Goal: Navigation & Orientation: Find specific page/section

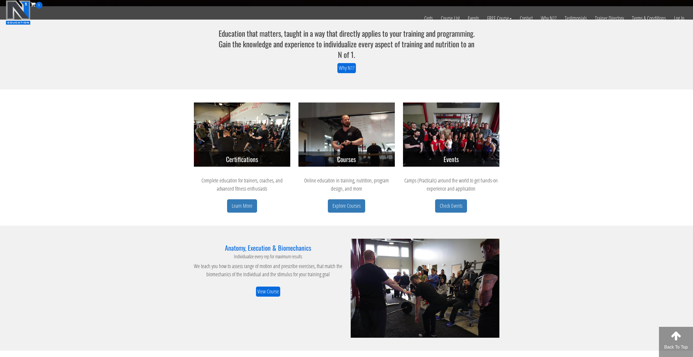
scroll to position [163, 0]
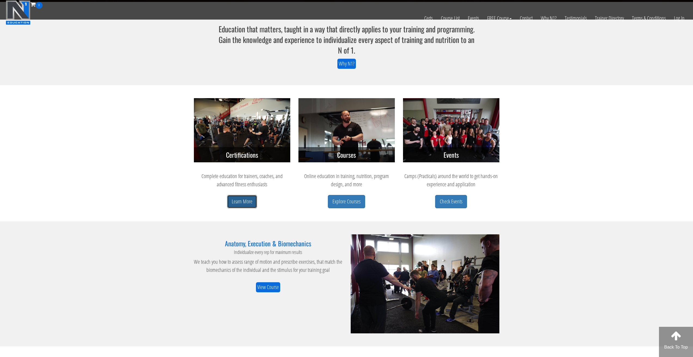
click at [249, 200] on link "Learn More" at bounding box center [242, 201] width 30 height 13
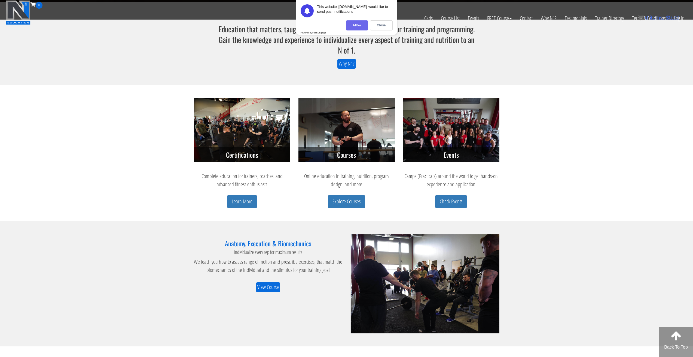
click at [361, 26] on div "Allow" at bounding box center [357, 25] width 22 height 10
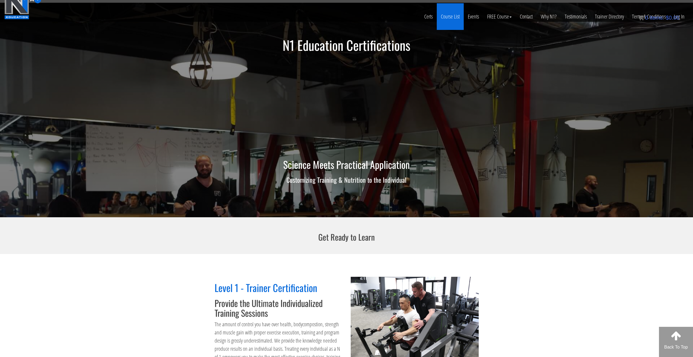
scroll to position [0, 0]
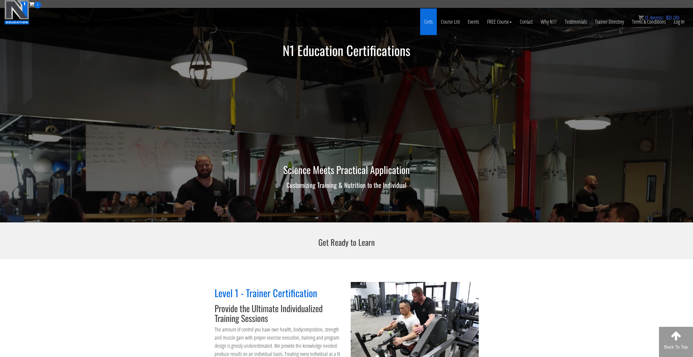
click at [430, 24] on link "Certs" at bounding box center [428, 21] width 17 height 27
click at [446, 20] on link "Course List" at bounding box center [449, 22] width 27 height 27
